Goal: Navigation & Orientation: Find specific page/section

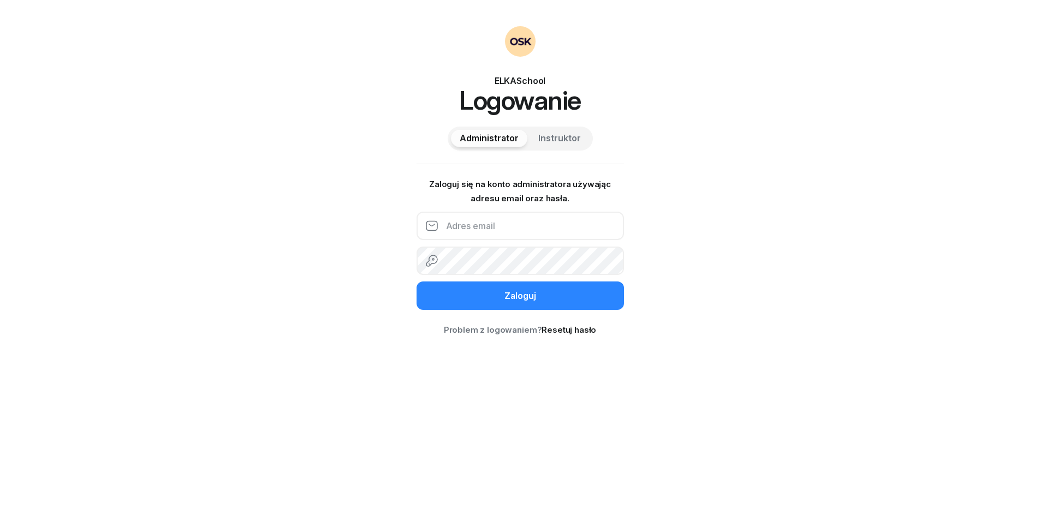
click at [506, 229] on input "email" at bounding box center [520, 226] width 207 height 28
paste input "szypryt@elkaschool.pl"
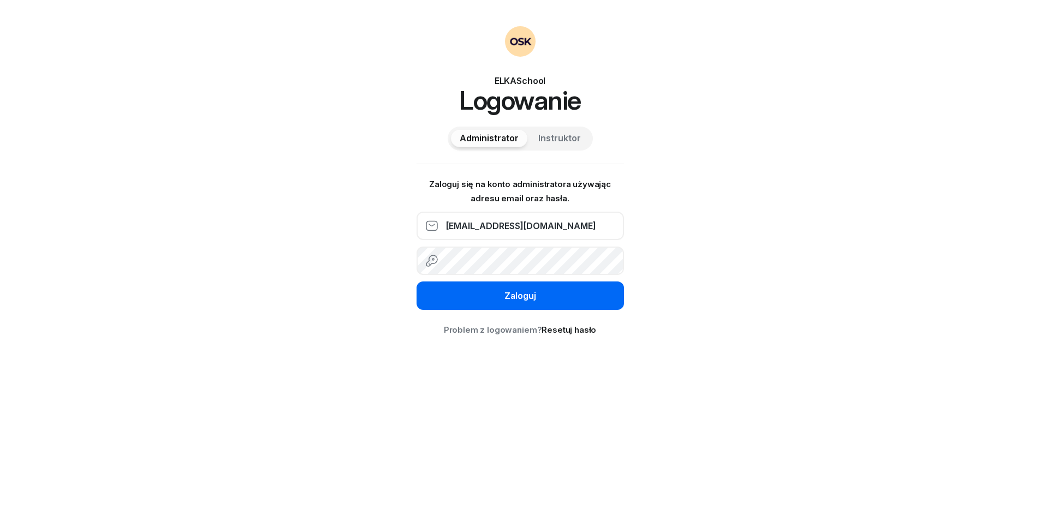
type input "szypryt@elkaschool.pl"
click at [536, 294] on button "Zaloguj" at bounding box center [520, 296] width 207 height 28
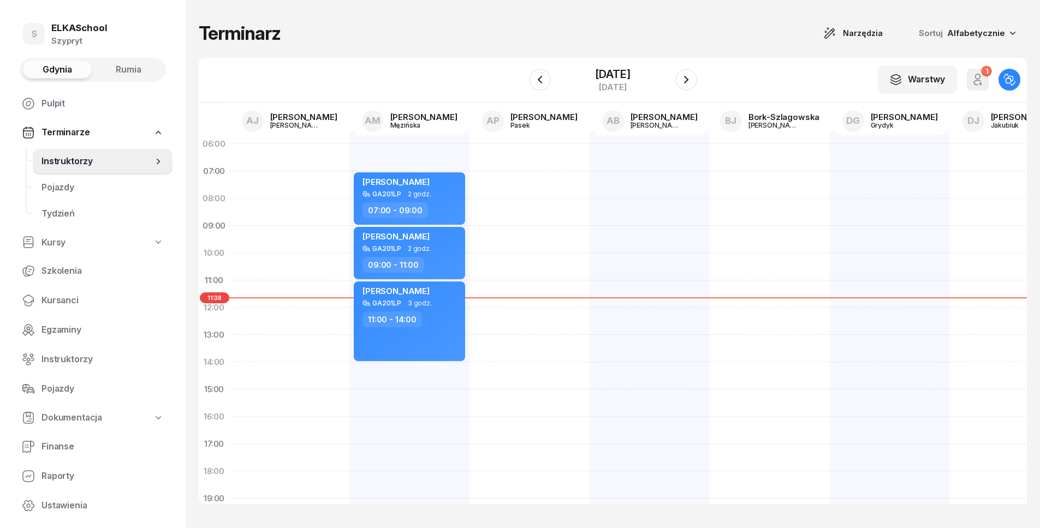
click at [487, 18] on div "Terminarz Narzędzia Sortuj Alfabetycznie W Wybierz AJ Adam Jędrzejewski AM Alek…" at bounding box center [613, 263] width 828 height 526
click at [136, 136] on link "Terminarze" at bounding box center [92, 132] width 159 height 25
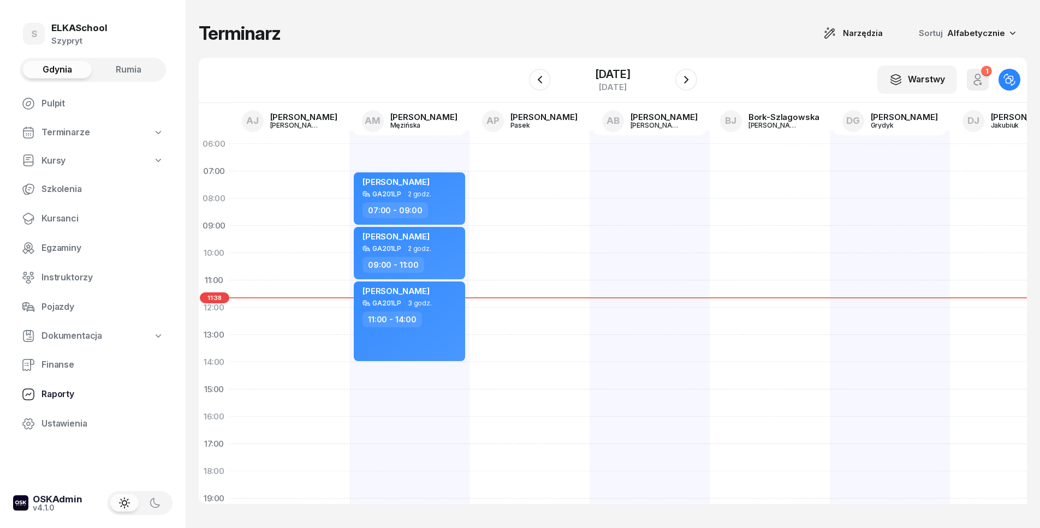
click at [96, 390] on span "Raporty" at bounding box center [102, 395] width 122 height 14
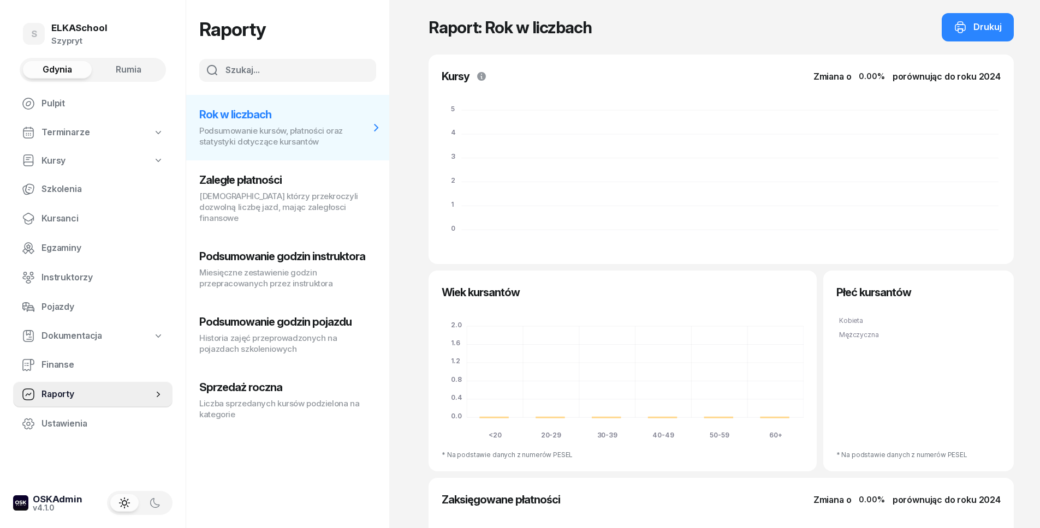
click at [274, 170] on button "Zaległe płatności Kursanci którzy przekroczyli dozwolną liczbę jazd, mając zale…" at bounding box center [287, 199] width 203 height 76
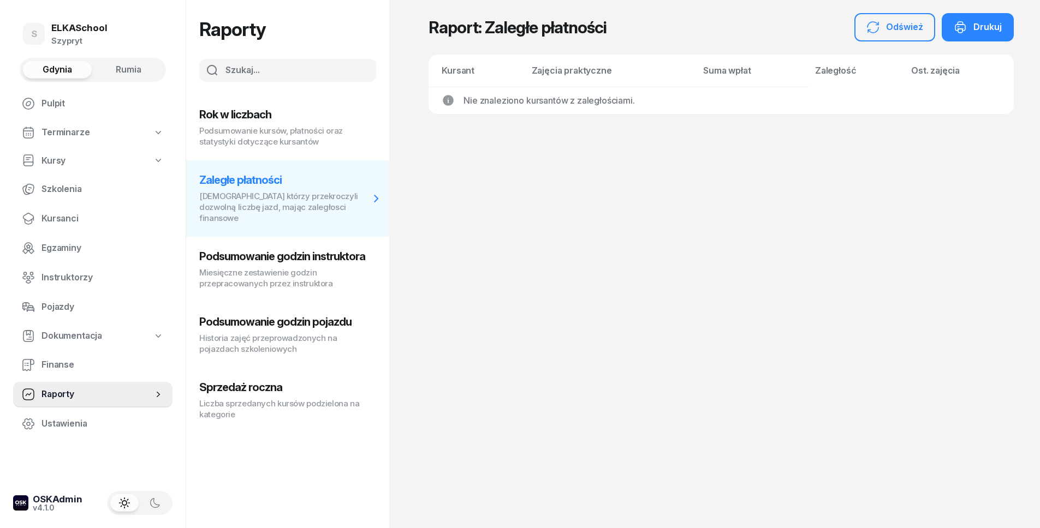
click at [291, 250] on h3 "Podsumowanie godzin instruktora" at bounding box center [284, 256] width 170 height 13
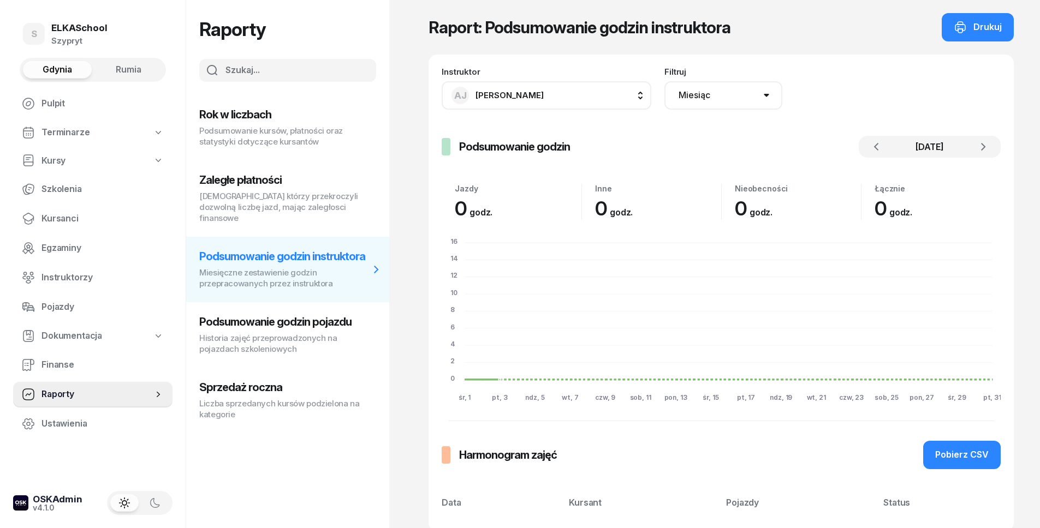
click at [298, 333] on p "Historia zajęć przeprowadzonych na pojazdach szkoleniowych" at bounding box center [284, 344] width 170 height 22
select select "week"
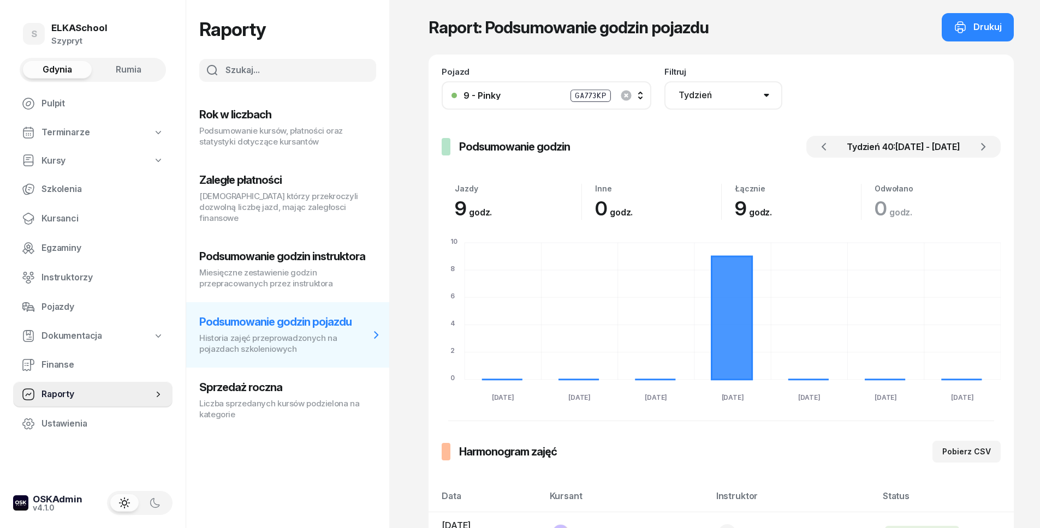
click at [280, 384] on button "Sprzedaż roczna Liczba sprzedanych kursów podzielona na kategorie" at bounding box center [287, 401] width 203 height 66
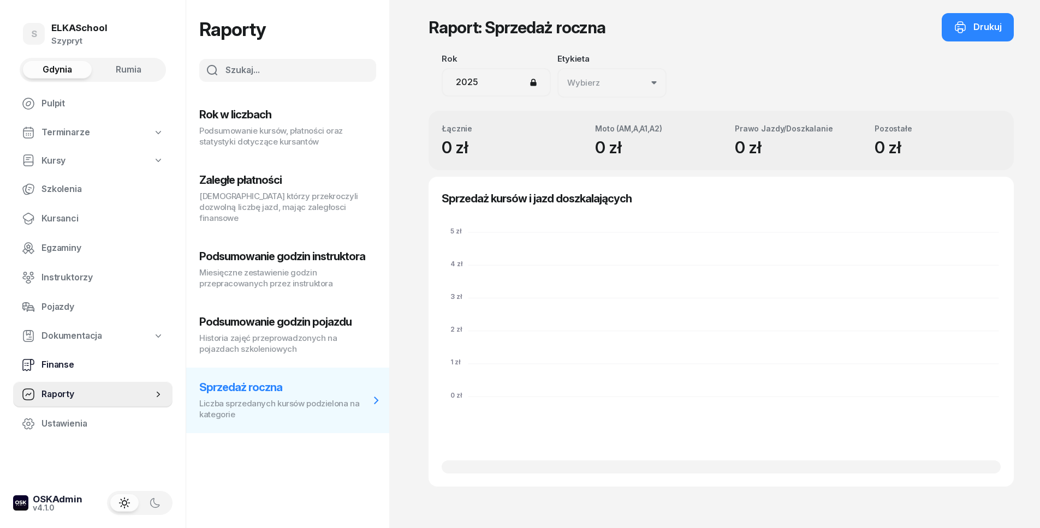
click at [69, 368] on span "Finanse" at bounding box center [102, 365] width 122 height 14
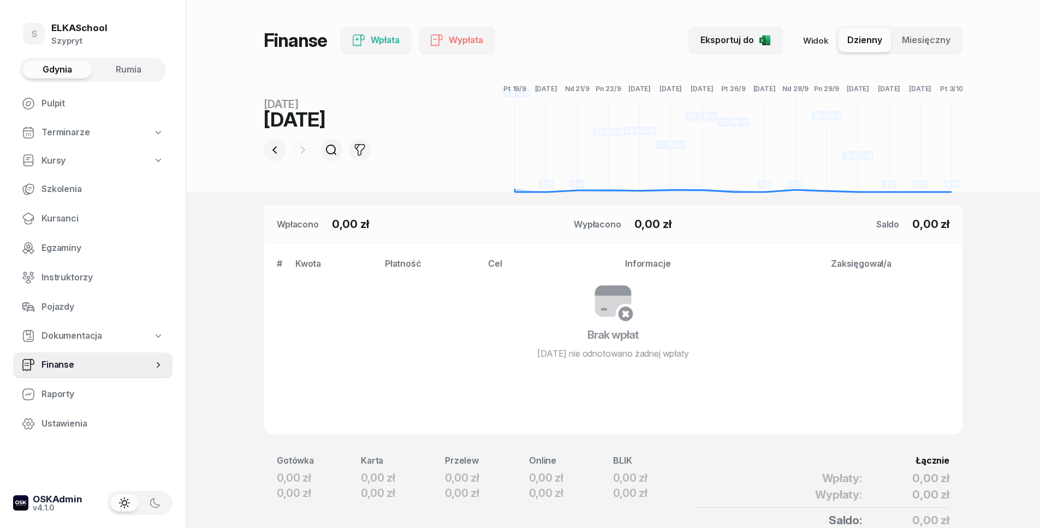
click at [100, 332] on span "Dokumentacja" at bounding box center [71, 336] width 61 height 14
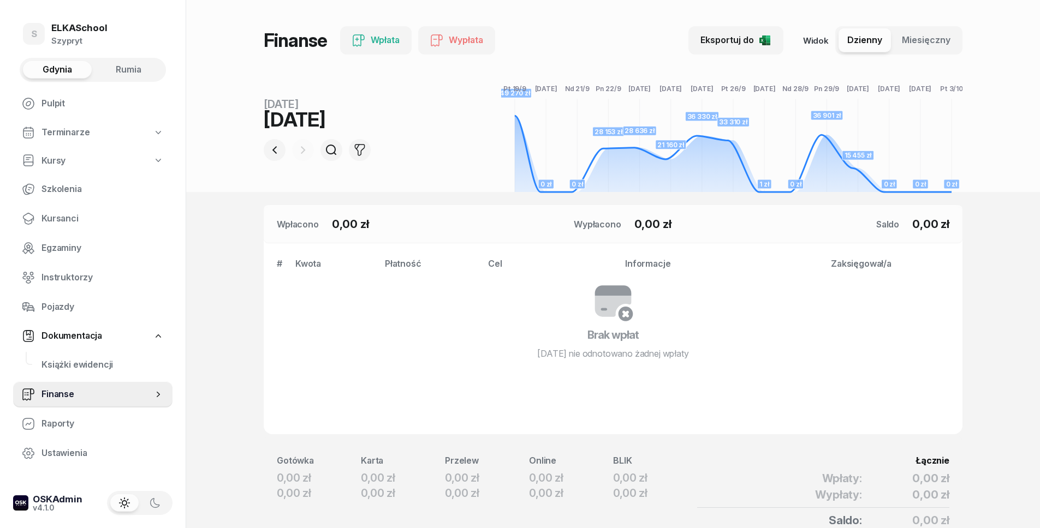
click at [79, 292] on nav "Pulpit Terminarze Kursy Szkolenia Kursanci Egzaminy Instruktorzy Pojazdy Dokume…" at bounding box center [92, 279] width 159 height 376
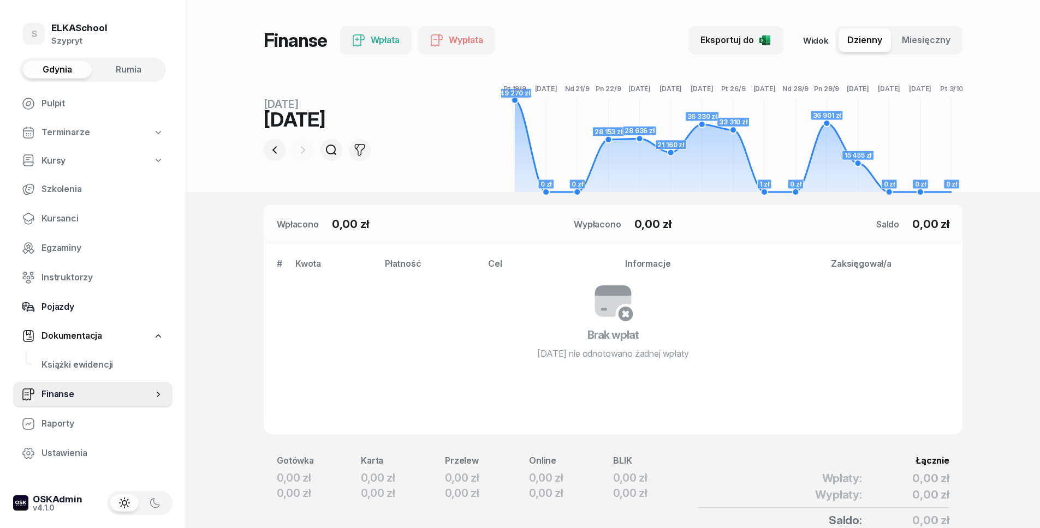
click at [82, 299] on link "Pojazdy" at bounding box center [92, 307] width 159 height 26
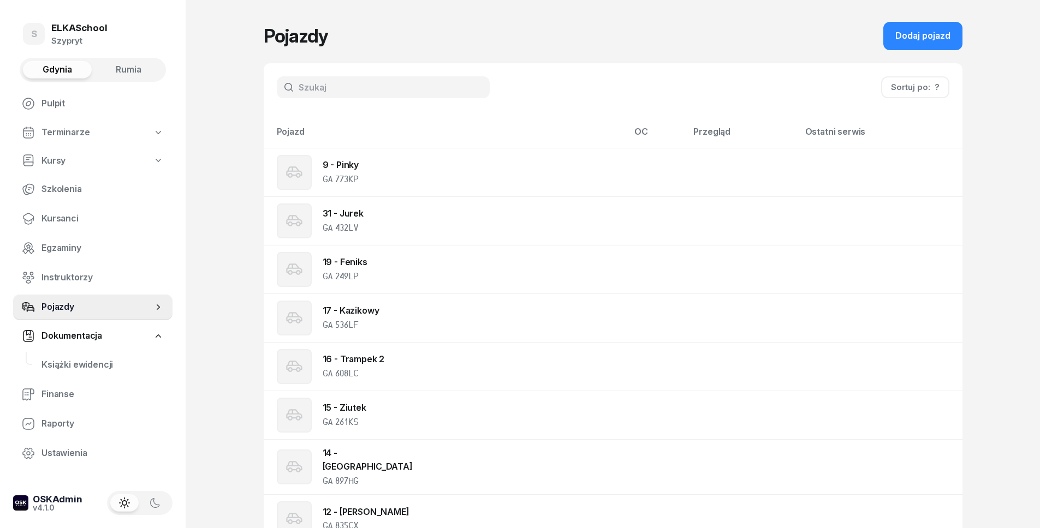
click at [118, 262] on nav "Pulpit Terminarze Kursy Szkolenia Kursanci Egzaminy Instruktorzy Pojazdy Dokume…" at bounding box center [92, 279] width 159 height 376
click at [114, 271] on span "Instruktorzy" at bounding box center [102, 278] width 122 height 14
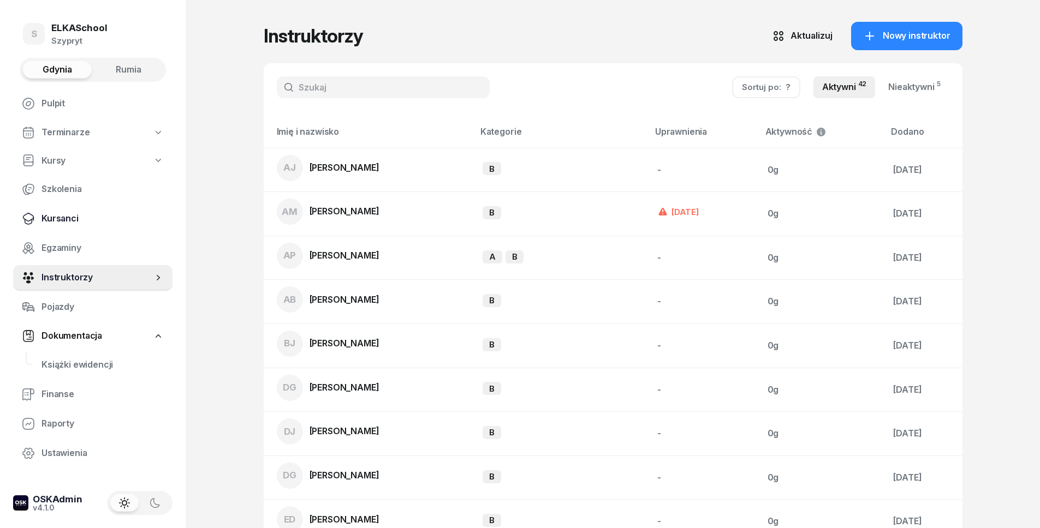
click at [98, 230] on link "Kursanci" at bounding box center [92, 219] width 159 height 26
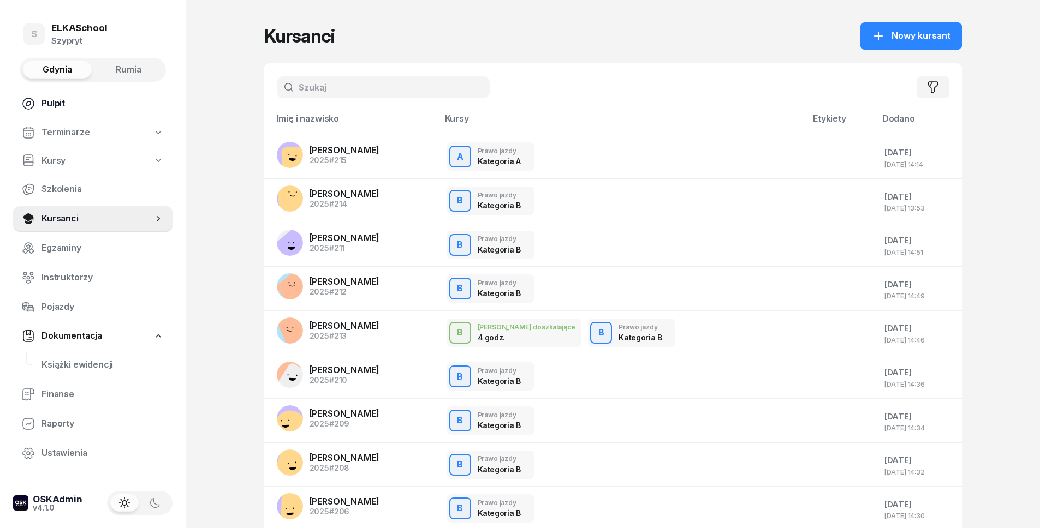
click at [63, 102] on span "Pulpit" at bounding box center [102, 104] width 122 height 14
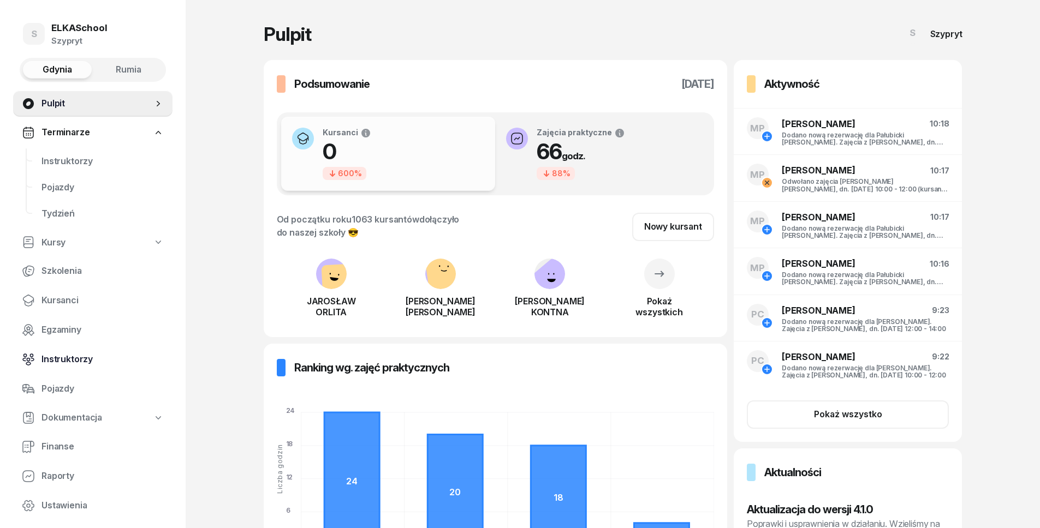
click at [124, 370] on link "Instruktorzy" at bounding box center [92, 360] width 159 height 26
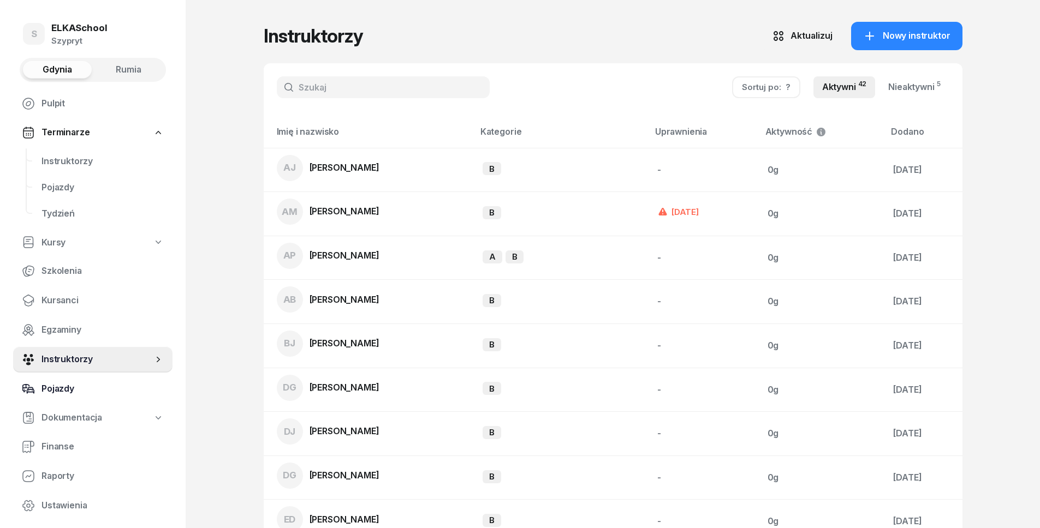
click at [130, 387] on span "Pojazdy" at bounding box center [102, 389] width 122 height 14
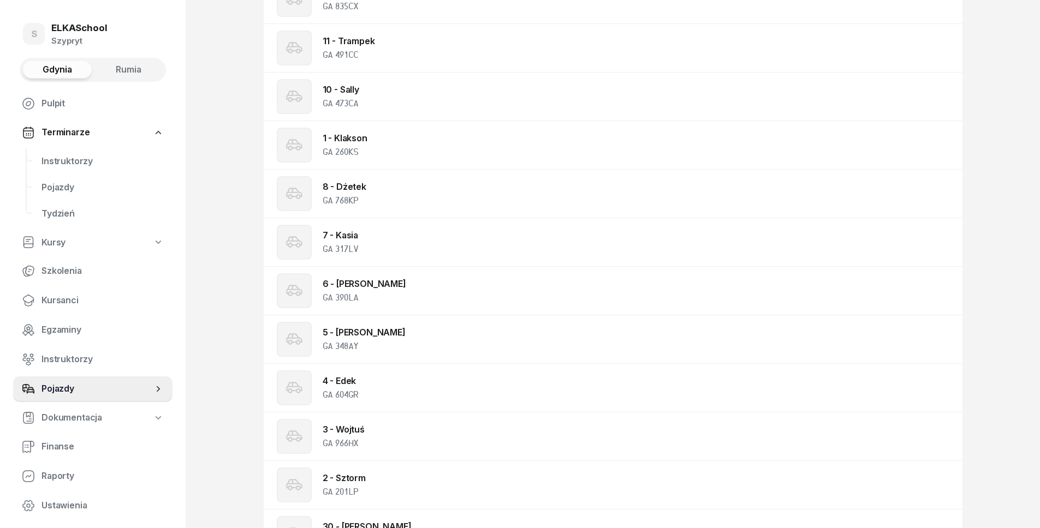
scroll to position [565, 0]
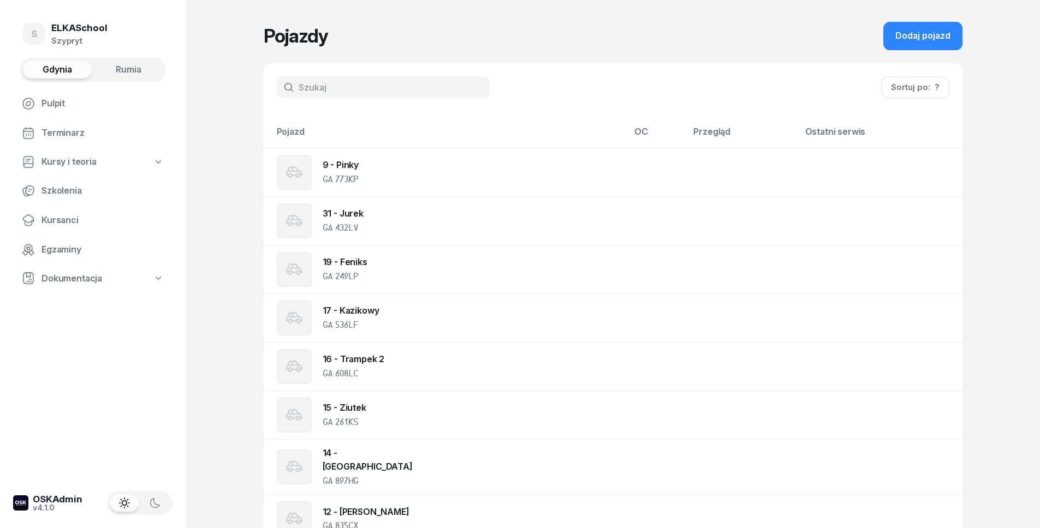
click at [134, 68] on span "Rumia" at bounding box center [129, 70] width 26 height 14
click at [55, 73] on span "Gdynia" at bounding box center [57, 70] width 29 height 14
click at [52, 112] on link "Pulpit" at bounding box center [92, 104] width 159 height 26
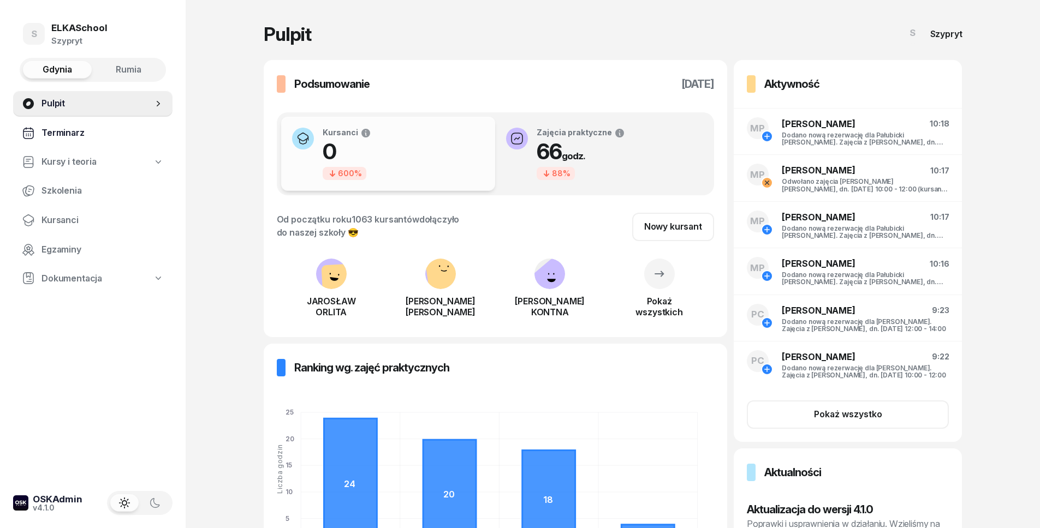
click at [74, 138] on span "Terminarz" at bounding box center [102, 133] width 122 height 14
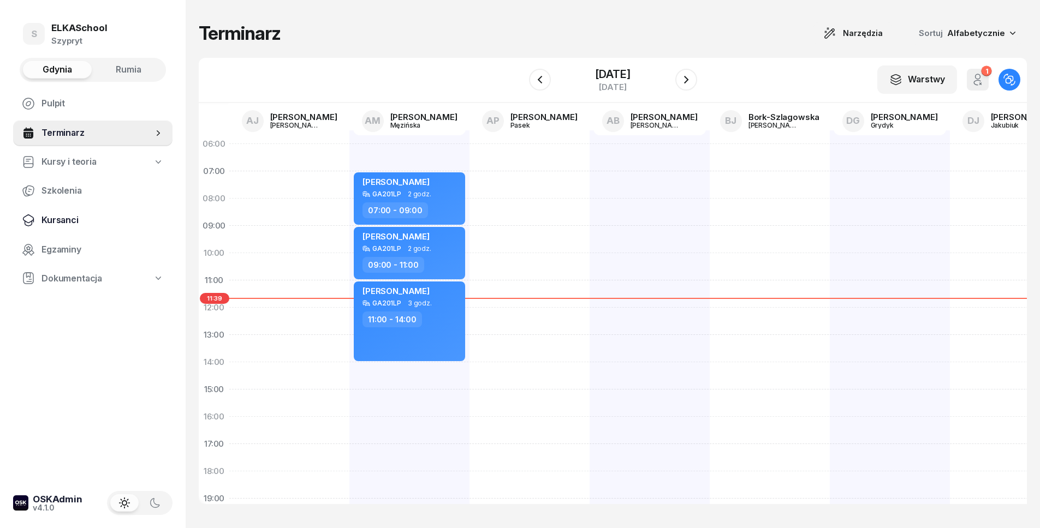
click at [75, 218] on span "Kursanci" at bounding box center [102, 220] width 122 height 14
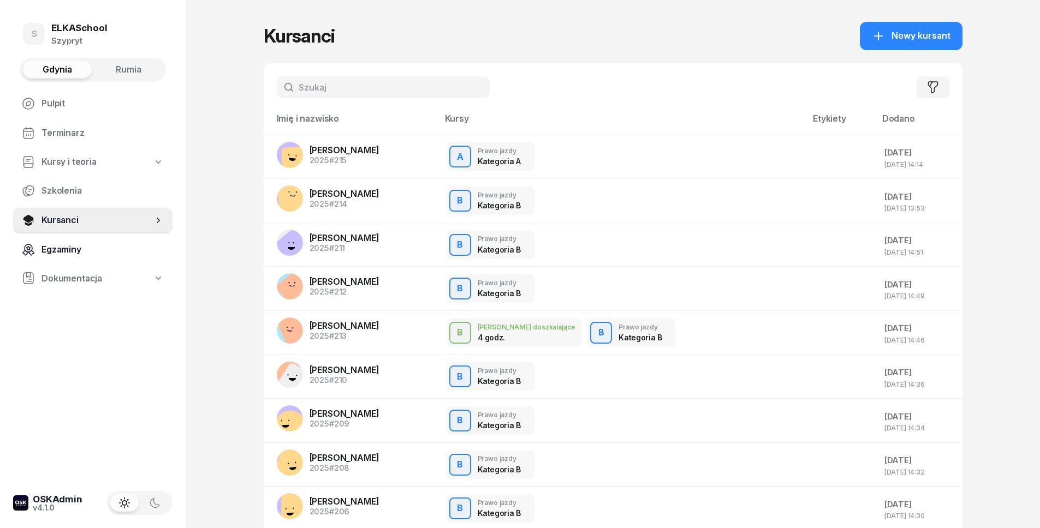
click at [81, 240] on link "Egzaminy" at bounding box center [92, 250] width 159 height 26
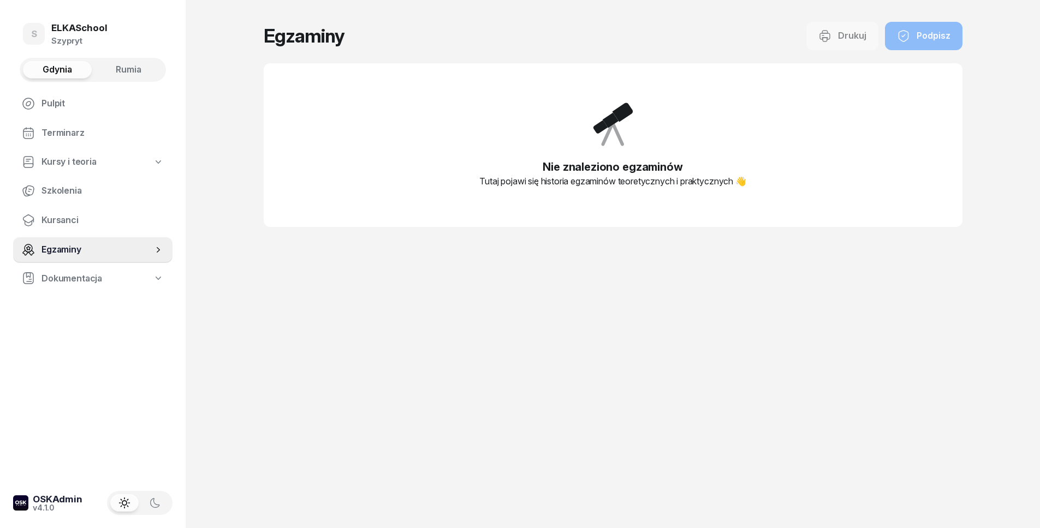
click at [108, 287] on link "Dokumentacja" at bounding box center [92, 278] width 159 height 25
click at [106, 295] on link "Książki ewidencji" at bounding box center [103, 307] width 140 height 26
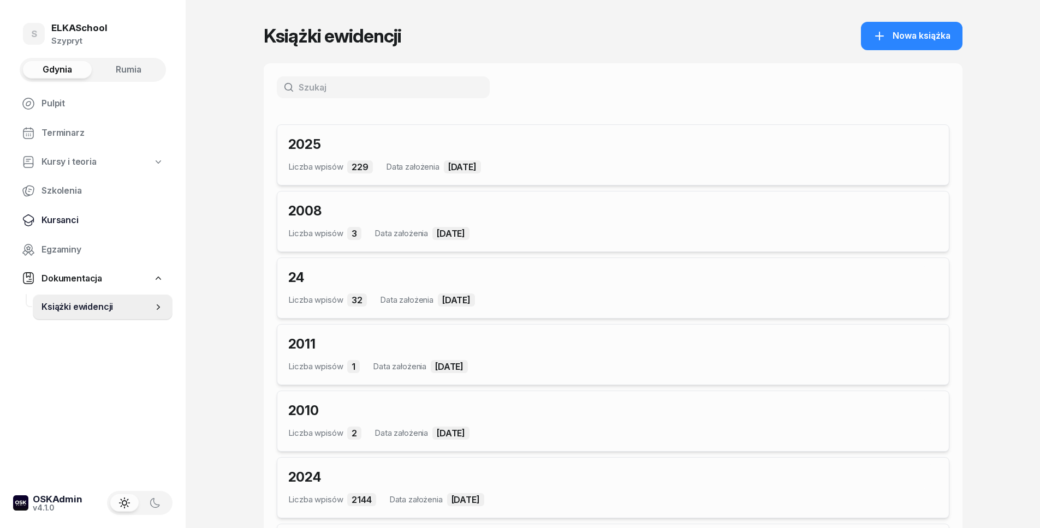
click at [99, 227] on span "Kursanci" at bounding box center [102, 220] width 122 height 14
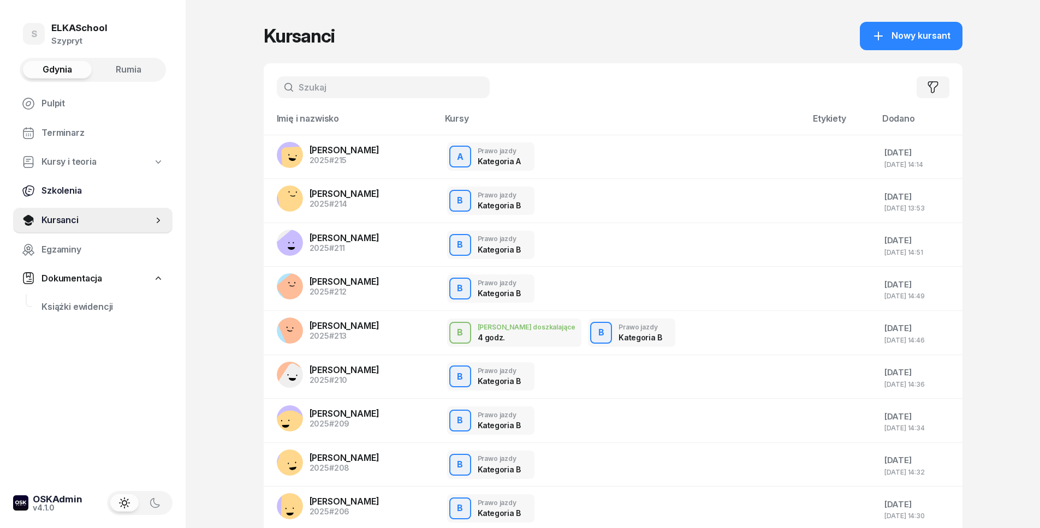
click at [92, 180] on link "Szkolenia" at bounding box center [92, 191] width 159 height 26
select select "createdAt-desc"
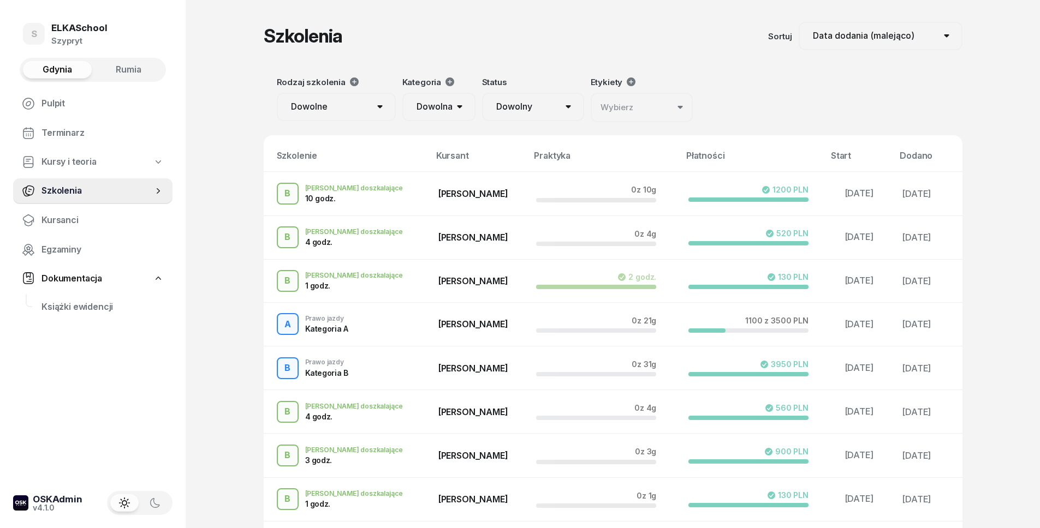
click at [81, 157] on span "Kursy i teoria" at bounding box center [68, 162] width 55 height 14
select select
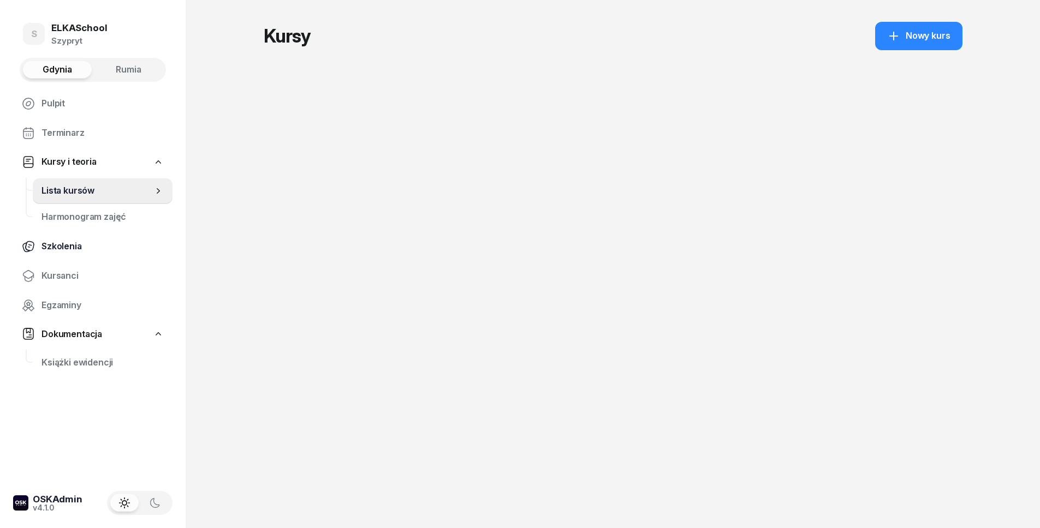
click at [69, 244] on span "Szkolenia" at bounding box center [102, 247] width 122 height 14
select select "createdAt-desc"
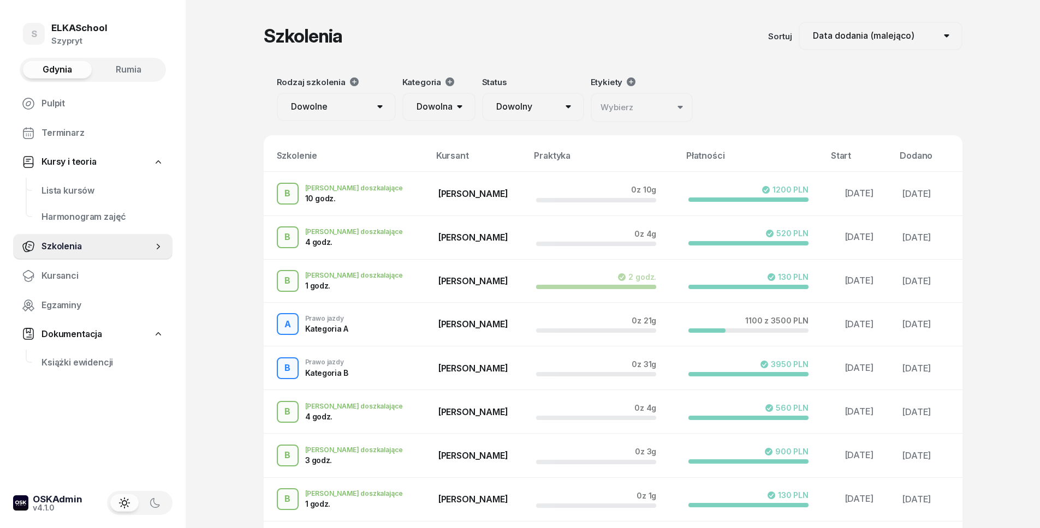
click at [85, 160] on span "Kursy i teoria" at bounding box center [68, 162] width 55 height 14
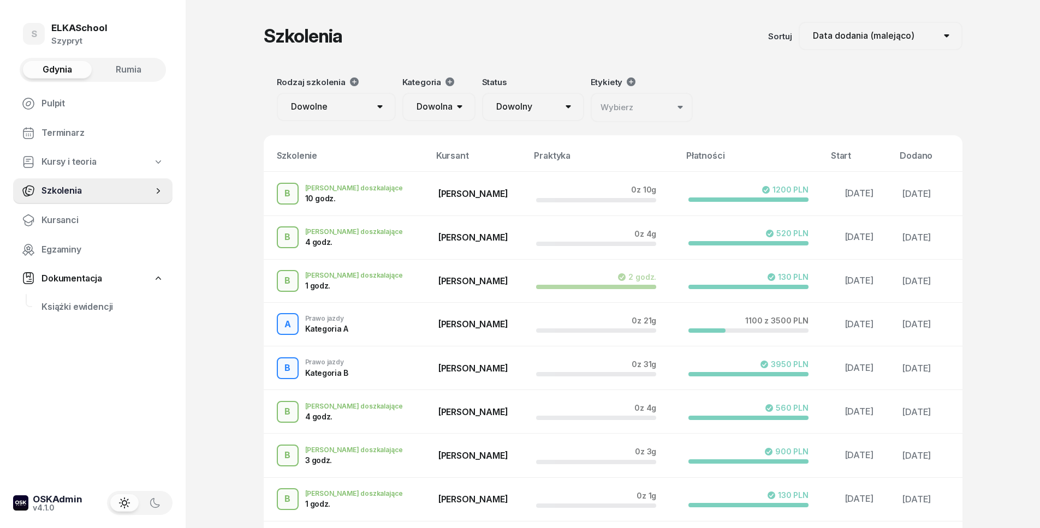
click at [90, 162] on span "Kursy i teoria" at bounding box center [68, 162] width 55 height 14
select select
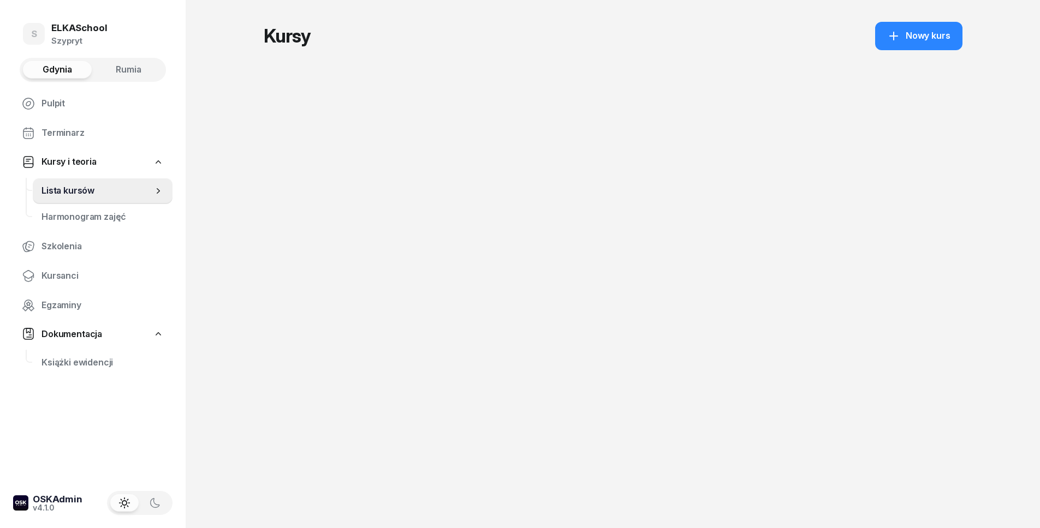
click at [81, 161] on span "Kursy i teoria" at bounding box center [68, 162] width 55 height 14
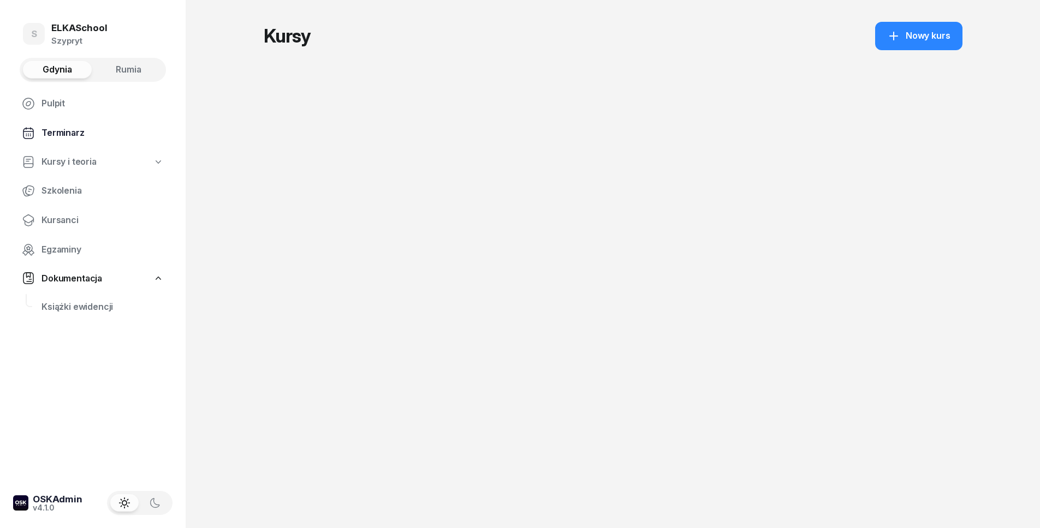
click at [75, 132] on span "Terminarz" at bounding box center [102, 133] width 122 height 14
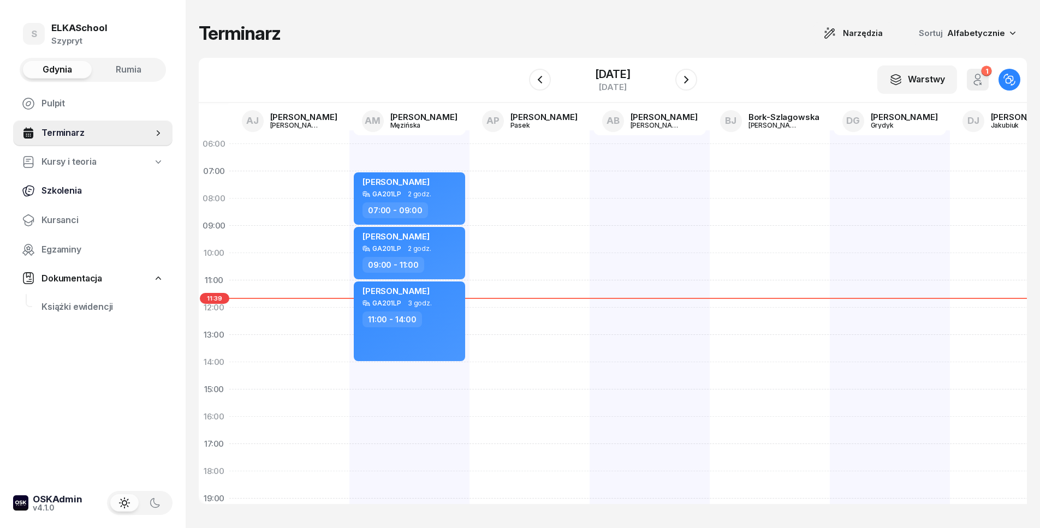
click at [86, 195] on span "Szkolenia" at bounding box center [102, 191] width 122 height 14
select select "createdAt-desc"
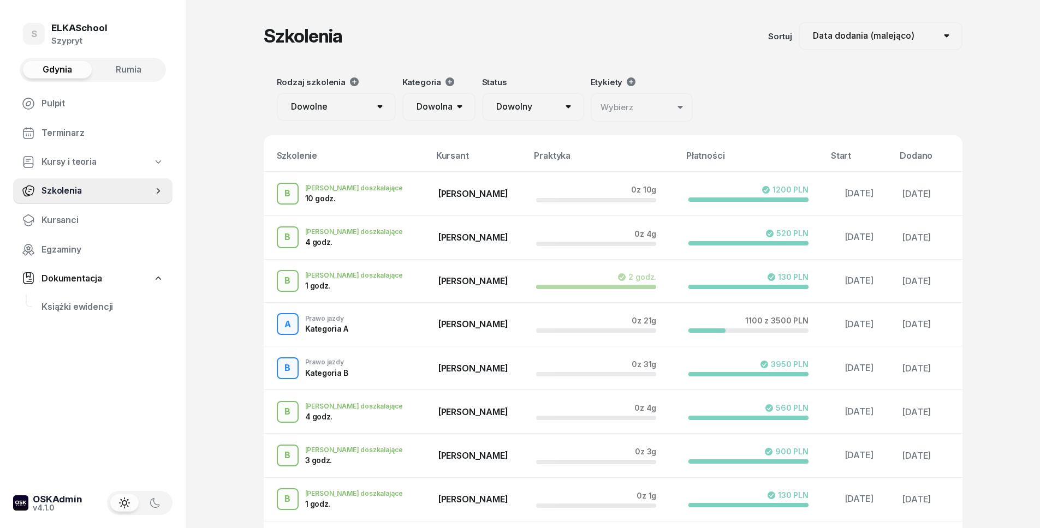
click at [347, 103] on select "Dowolne Prawo Jazdy Jazdy doszkalające" at bounding box center [336, 107] width 119 height 28
click at [446, 98] on select "Dowolna AM A1 A2 A B1 B B+E C1 C1+E C C+E D1 D1+E D D+E T Tram C+CE C+D" at bounding box center [438, 107] width 73 height 28
click at [636, 114] on button "Wybierz" at bounding box center [642, 107] width 102 height 29
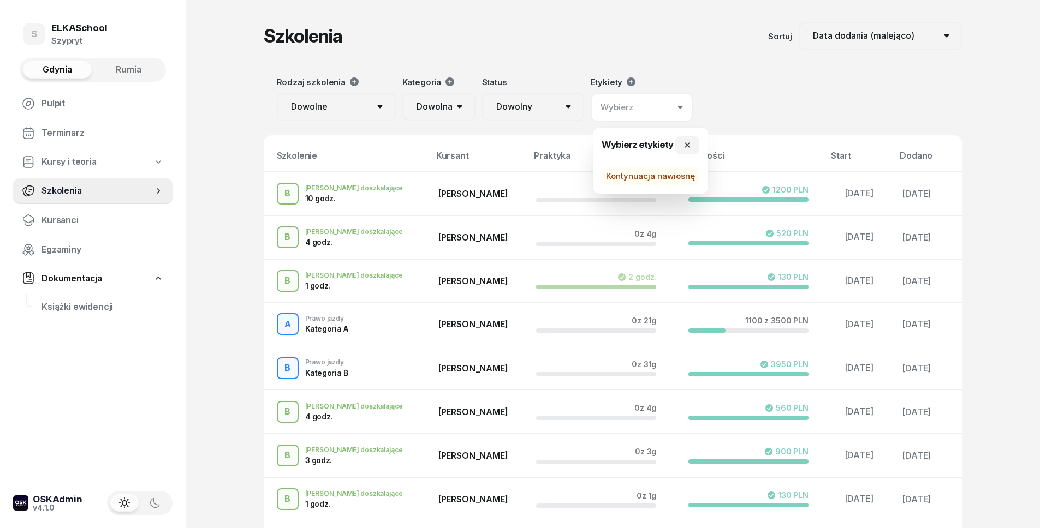
click at [738, 56] on div "Szkolenia Sortuj Data rozpoczęcia (najstarsze) Data rozpoczęcia (najnowsze) Dat…" at bounding box center [613, 345] width 699 height 690
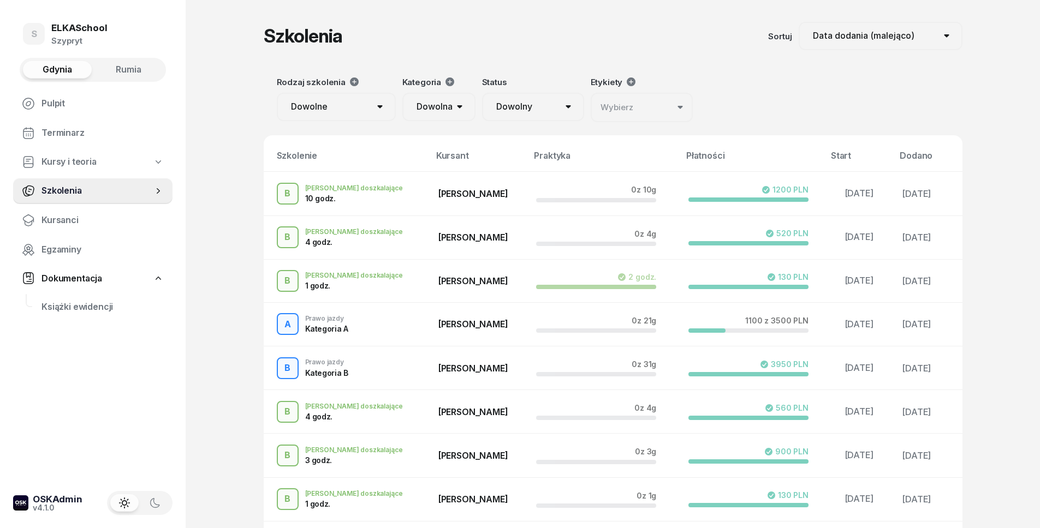
drag, startPoint x: 54, startPoint y: 105, endPoint x: 92, endPoint y: 39, distance: 75.8
click at [54, 105] on span "Pulpit" at bounding box center [102, 104] width 122 height 14
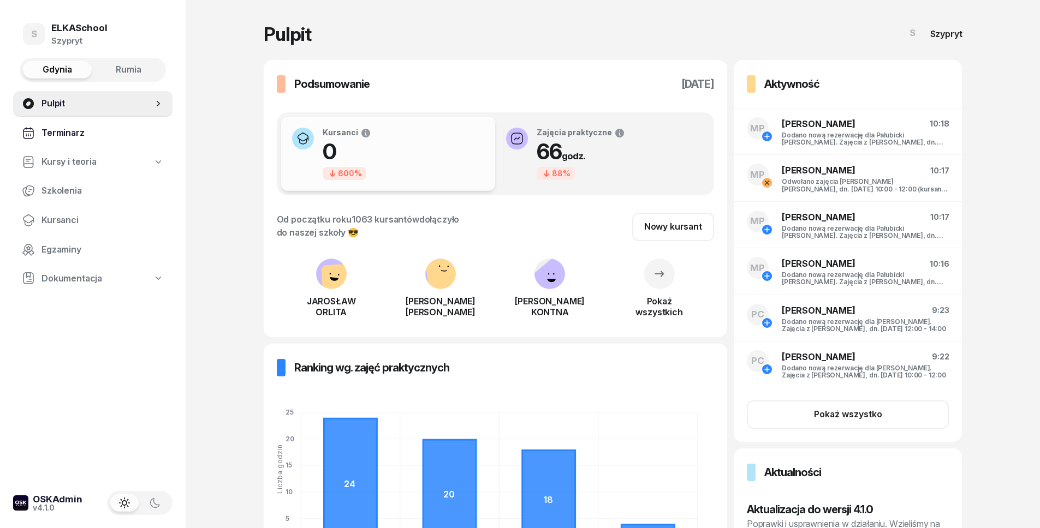
click at [91, 127] on span "Terminarz" at bounding box center [102, 133] width 122 height 14
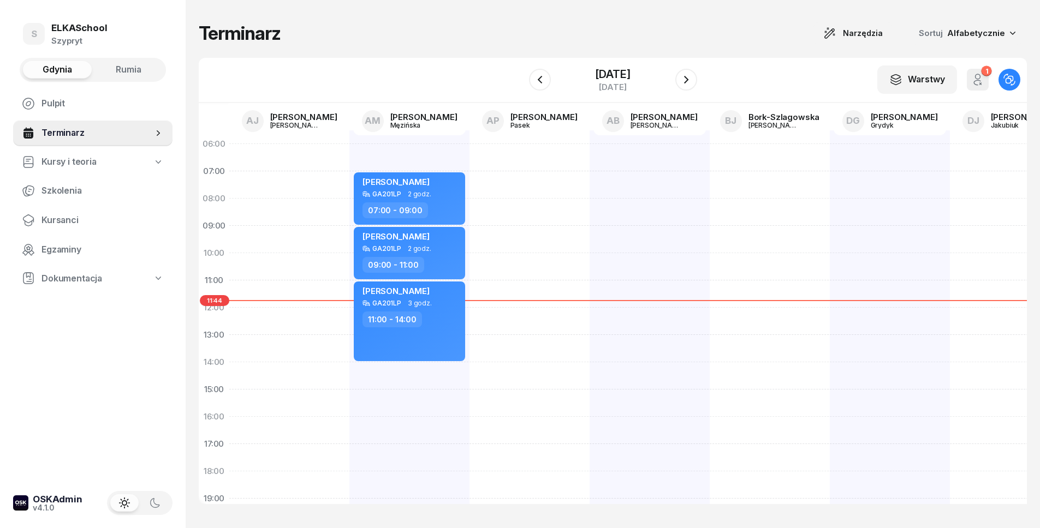
click at [102, 173] on link "Kursy i teoria" at bounding box center [92, 162] width 159 height 25
select select
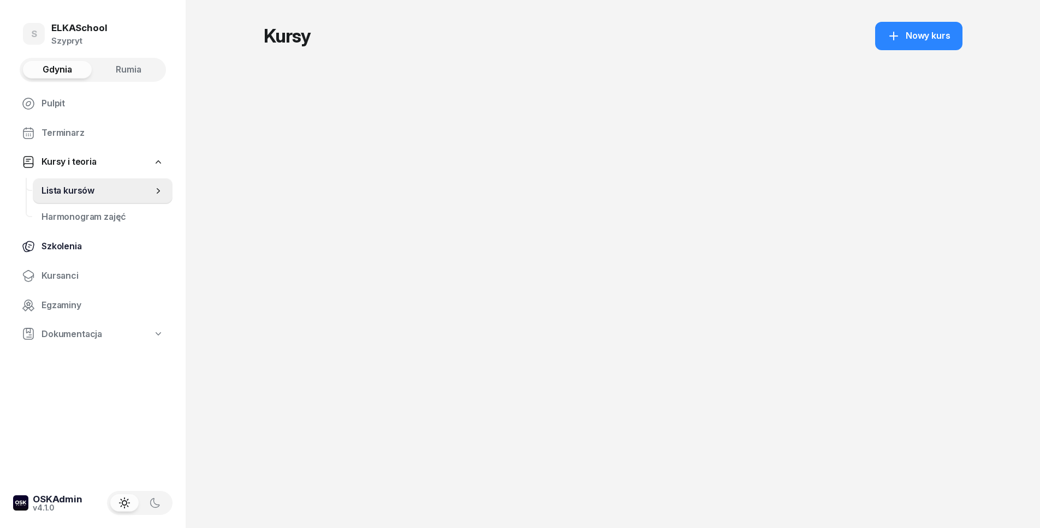
click at [91, 241] on span "Szkolenia" at bounding box center [102, 247] width 122 height 14
select select "createdAt-desc"
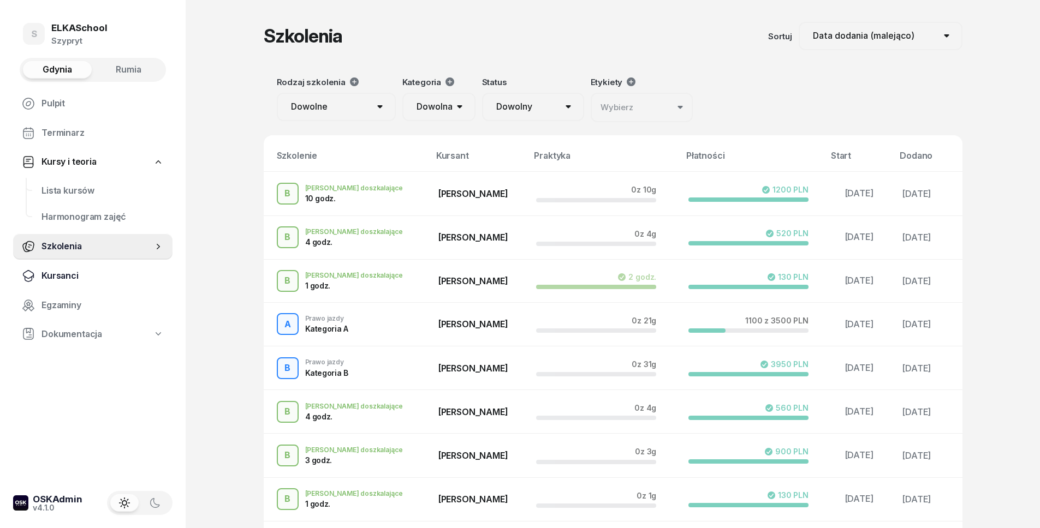
click at [91, 275] on span "Kursanci" at bounding box center [102, 276] width 122 height 14
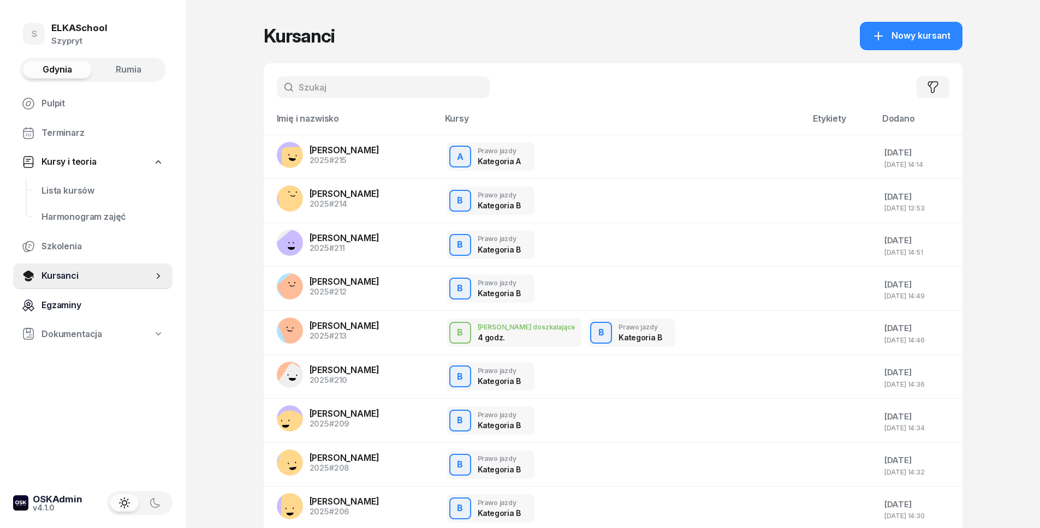
click at [91, 311] on span "Egzaminy" at bounding box center [102, 306] width 122 height 14
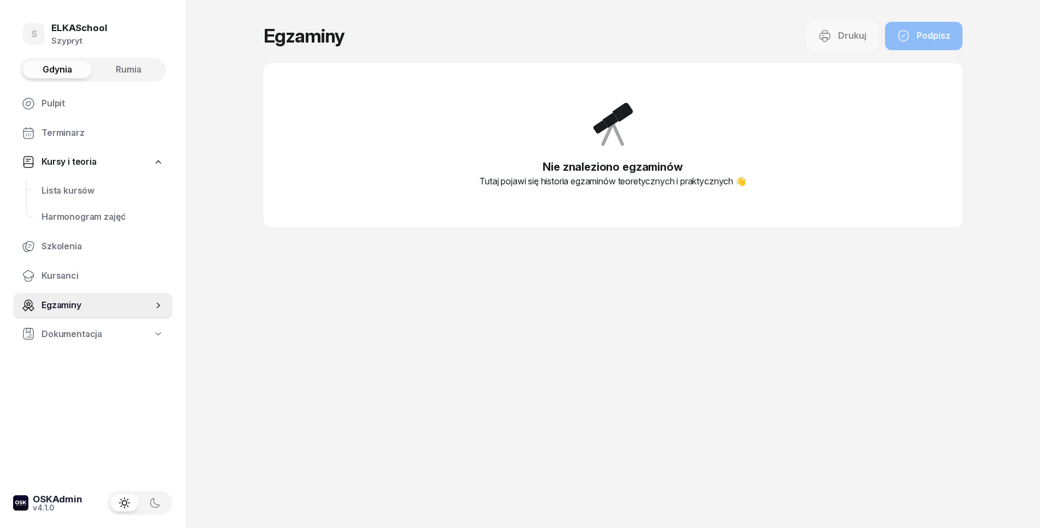
click at [91, 337] on span "Dokumentacja" at bounding box center [71, 335] width 61 height 14
click at [73, 100] on span "Pulpit" at bounding box center [102, 104] width 122 height 14
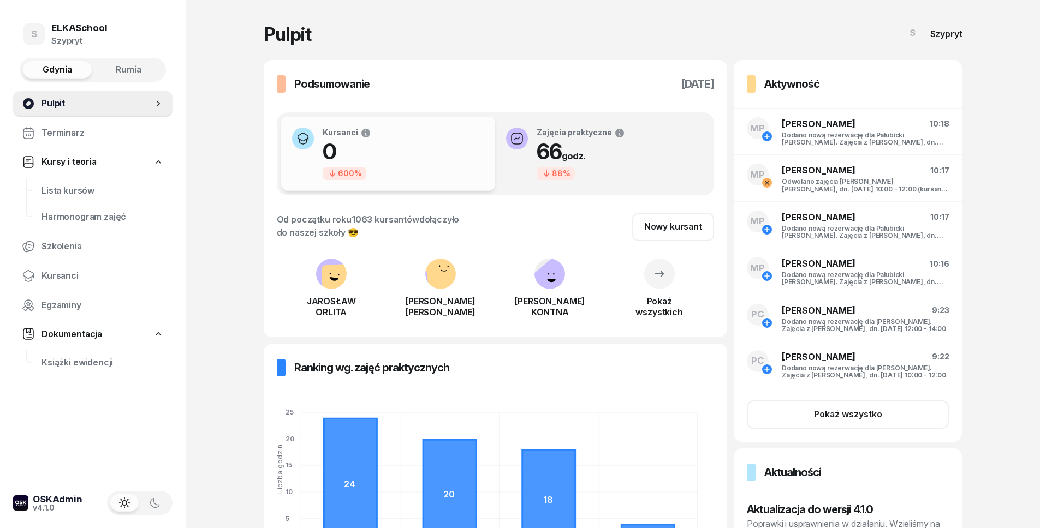
click at [45, 103] on span "Pulpit" at bounding box center [96, 104] width 111 height 14
click at [120, 153] on link "Kursy i teoria" at bounding box center [92, 162] width 159 height 25
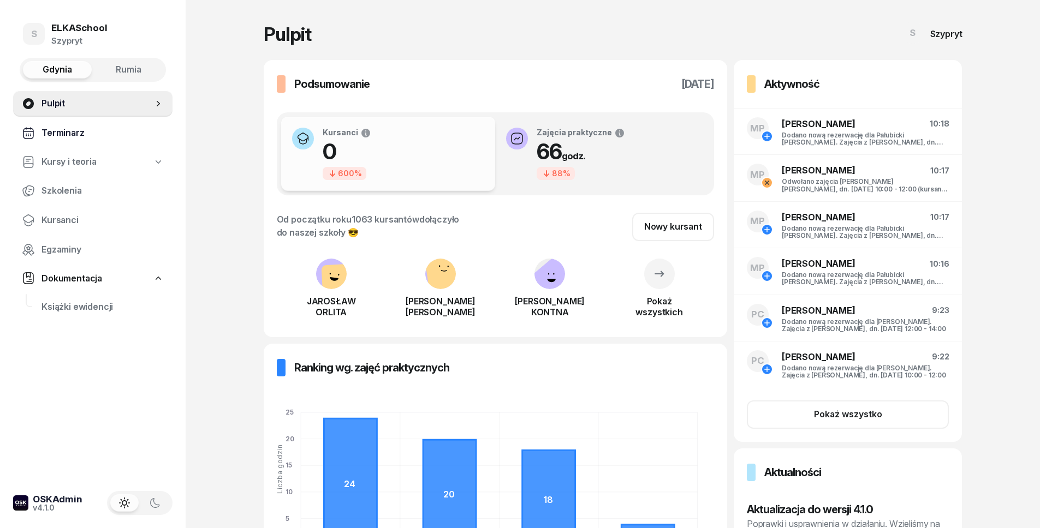
click at [102, 133] on span "Terminarz" at bounding box center [102, 133] width 122 height 14
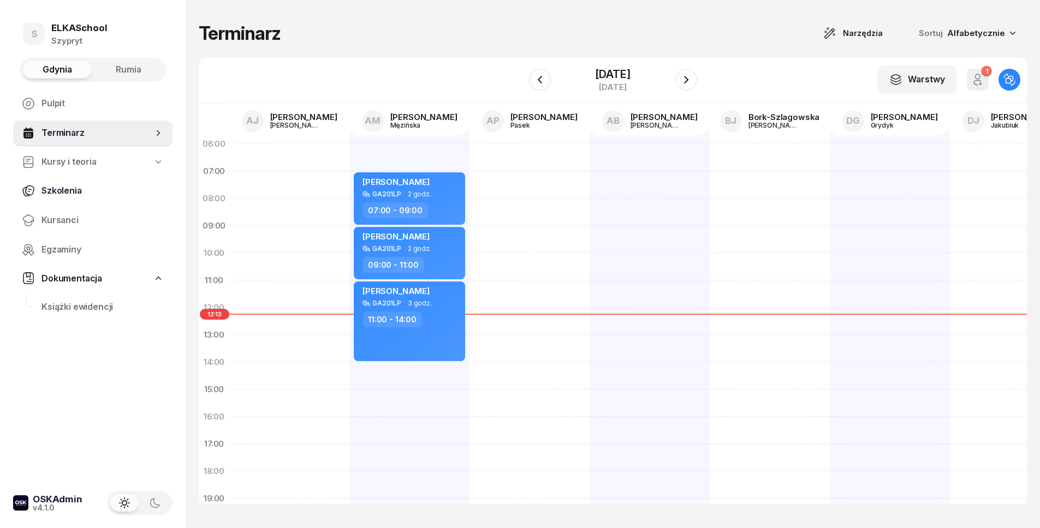
click at [120, 188] on span "Szkolenia" at bounding box center [102, 191] width 122 height 14
select select "createdAt-desc"
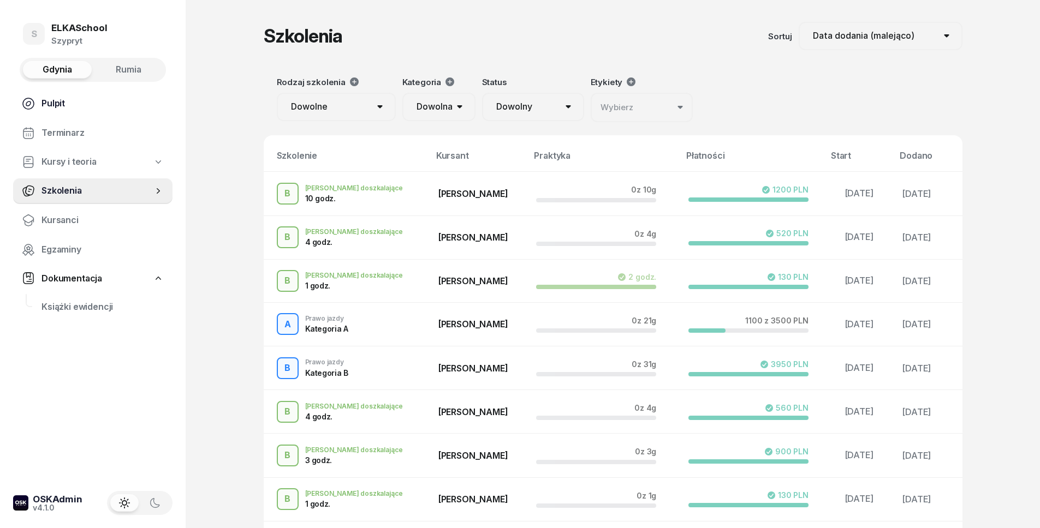
click at [71, 100] on span "Pulpit" at bounding box center [102, 104] width 122 height 14
